Goal: Navigation & Orientation: Find specific page/section

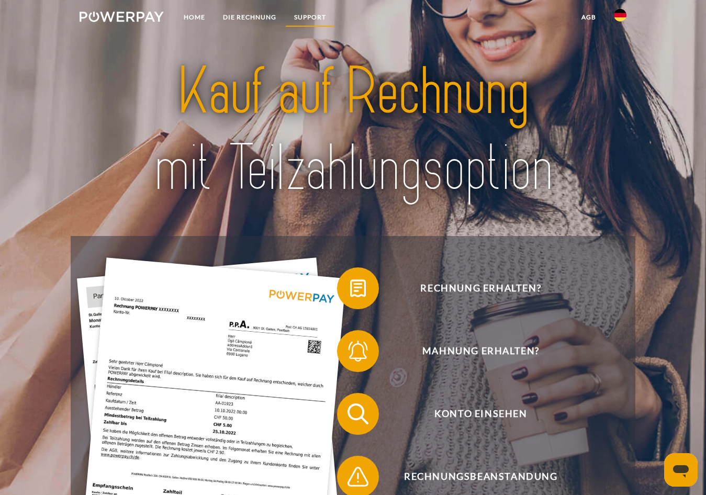
click at [315, 20] on link "SUPPORT" at bounding box center [310, 17] width 50 height 19
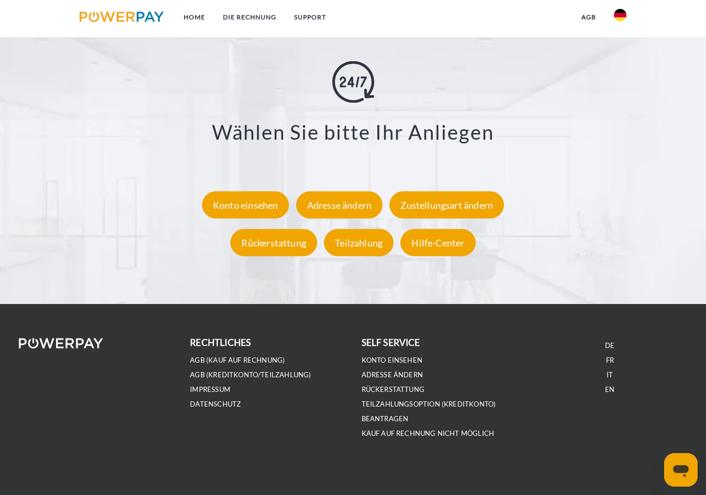
scroll to position [1826, 0]
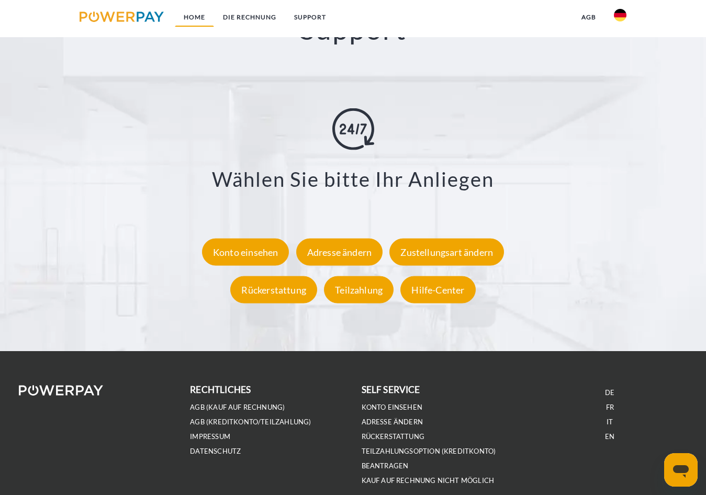
click at [195, 19] on link "Home" at bounding box center [194, 17] width 39 height 19
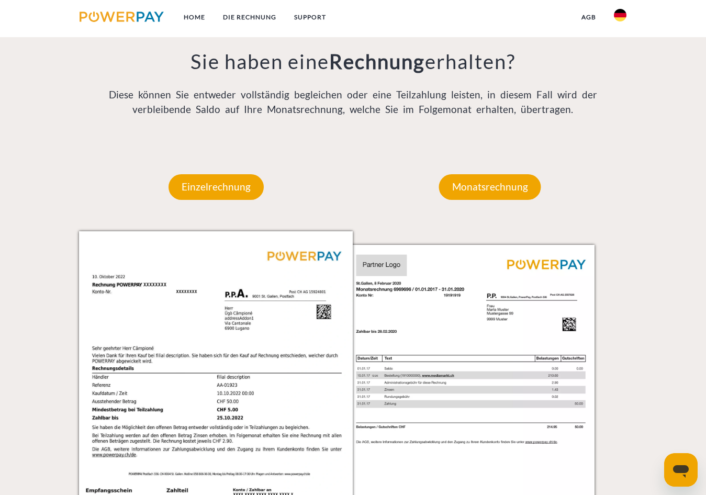
scroll to position [837, 0]
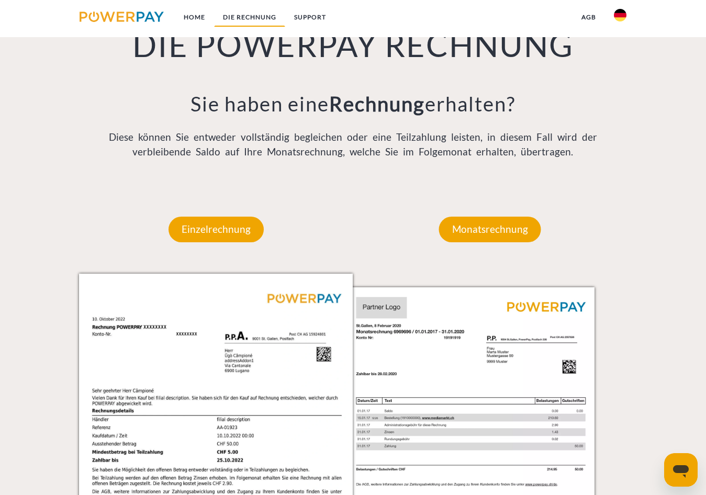
click at [258, 20] on link "DIE RECHNUNG" at bounding box center [249, 17] width 71 height 19
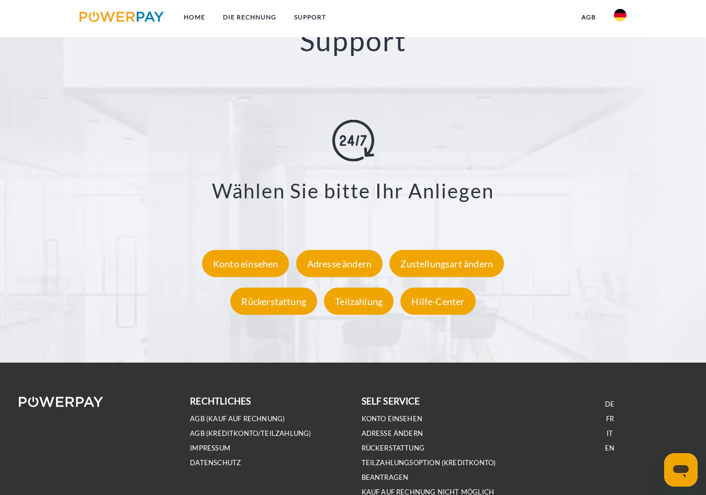
scroll to position [1826, 0]
